Goal: Complete application form

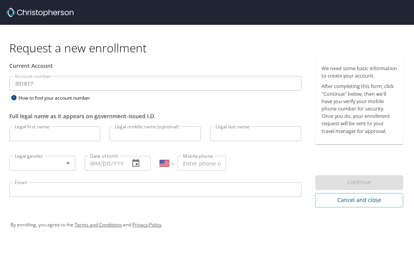
select select "US"
click at [51, 137] on input "Legal first name" at bounding box center [54, 133] width 91 height 15
type input "Yiwen"
type input "[PERSON_NAME]"
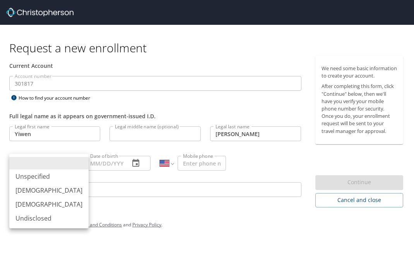
click at [38, 163] on body "Request a new enrollment Current Account Account number 301817 Account number H…" at bounding box center [207, 135] width 414 height 271
click at [35, 203] on li "[DEMOGRAPHIC_DATA]" at bounding box center [48, 204] width 79 height 14
type input "[DEMOGRAPHIC_DATA]"
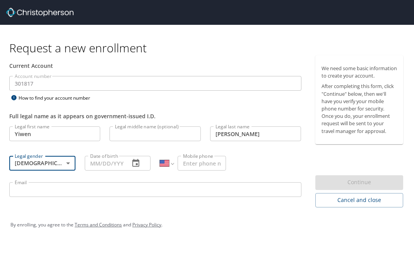
click at [98, 166] on input "Date of birth" at bounding box center [104, 163] width 39 height 15
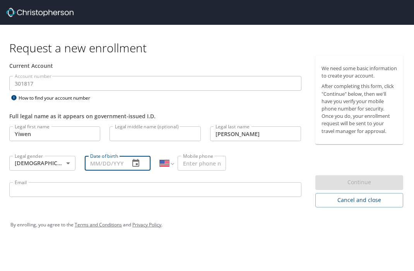
type input "[DATE]"
type input "[PHONE_NUMBER]"
type input "[EMAIL_ADDRESS][DOMAIN_NAME]"
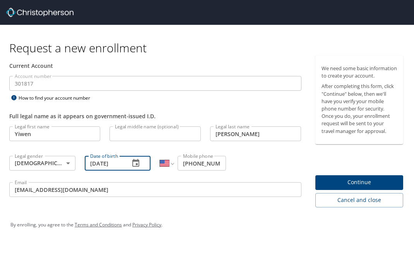
click at [209, 226] on div "By enrolling, you agree to the Terms and Conditions and Privacy Policy ." at bounding box center [206, 224] width 393 height 19
